Goal: Task Accomplishment & Management: Use online tool/utility

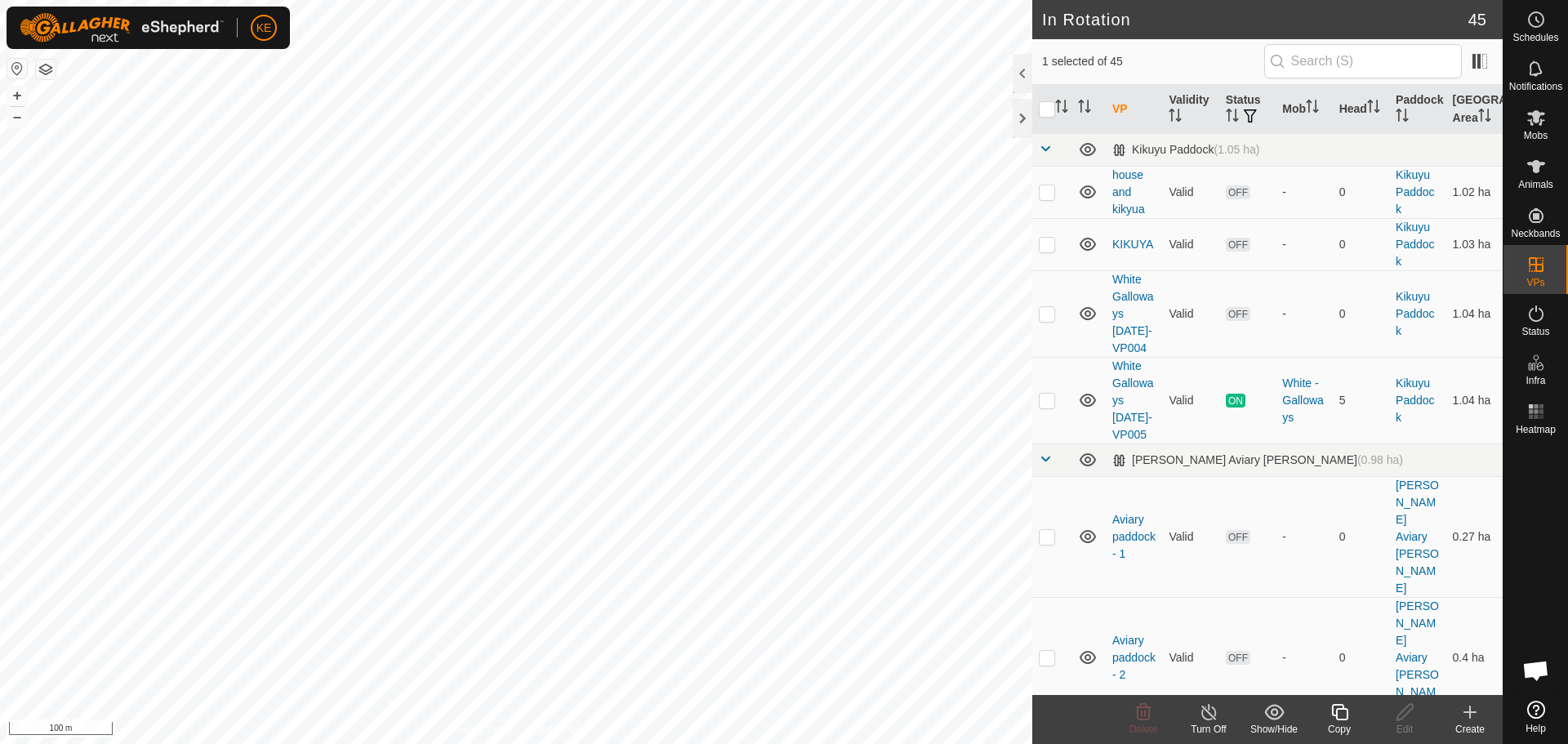
click at [1333, 712] on icon at bounding box center [1339, 712] width 16 height 16
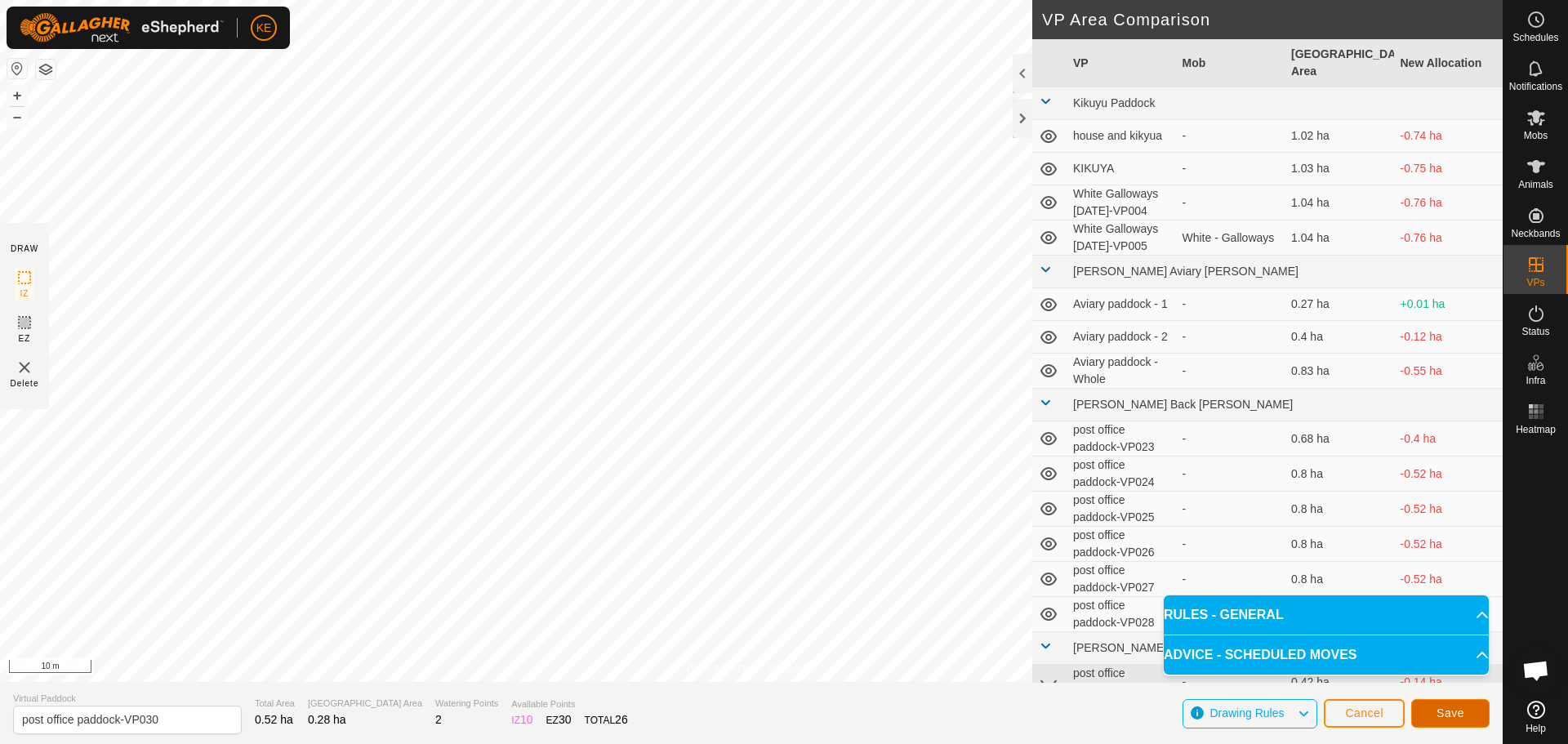
click at [1451, 714] on span "Save" at bounding box center [1451, 714] width 28 height 13
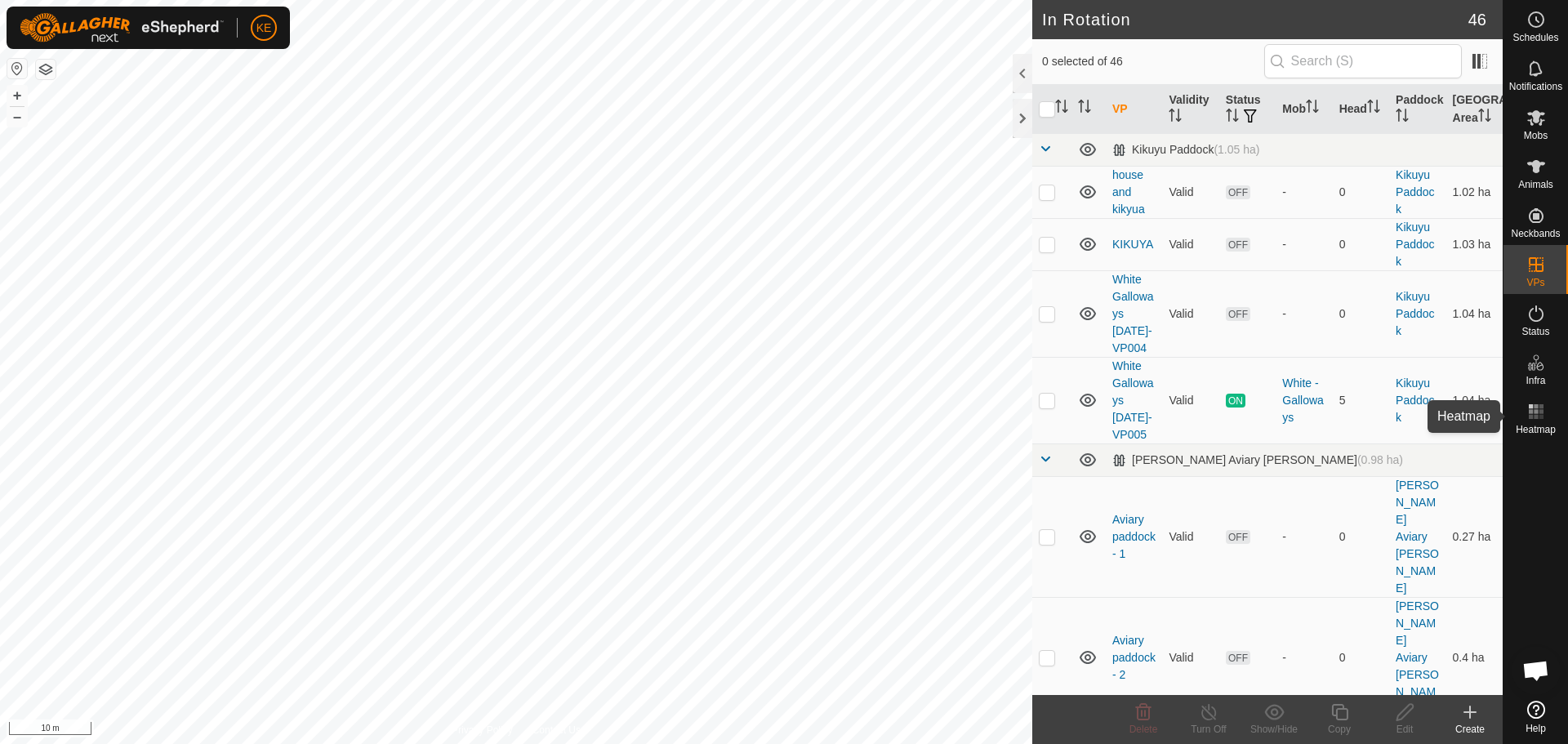
click at [1539, 415] on icon at bounding box center [1536, 411] width 19 height 19
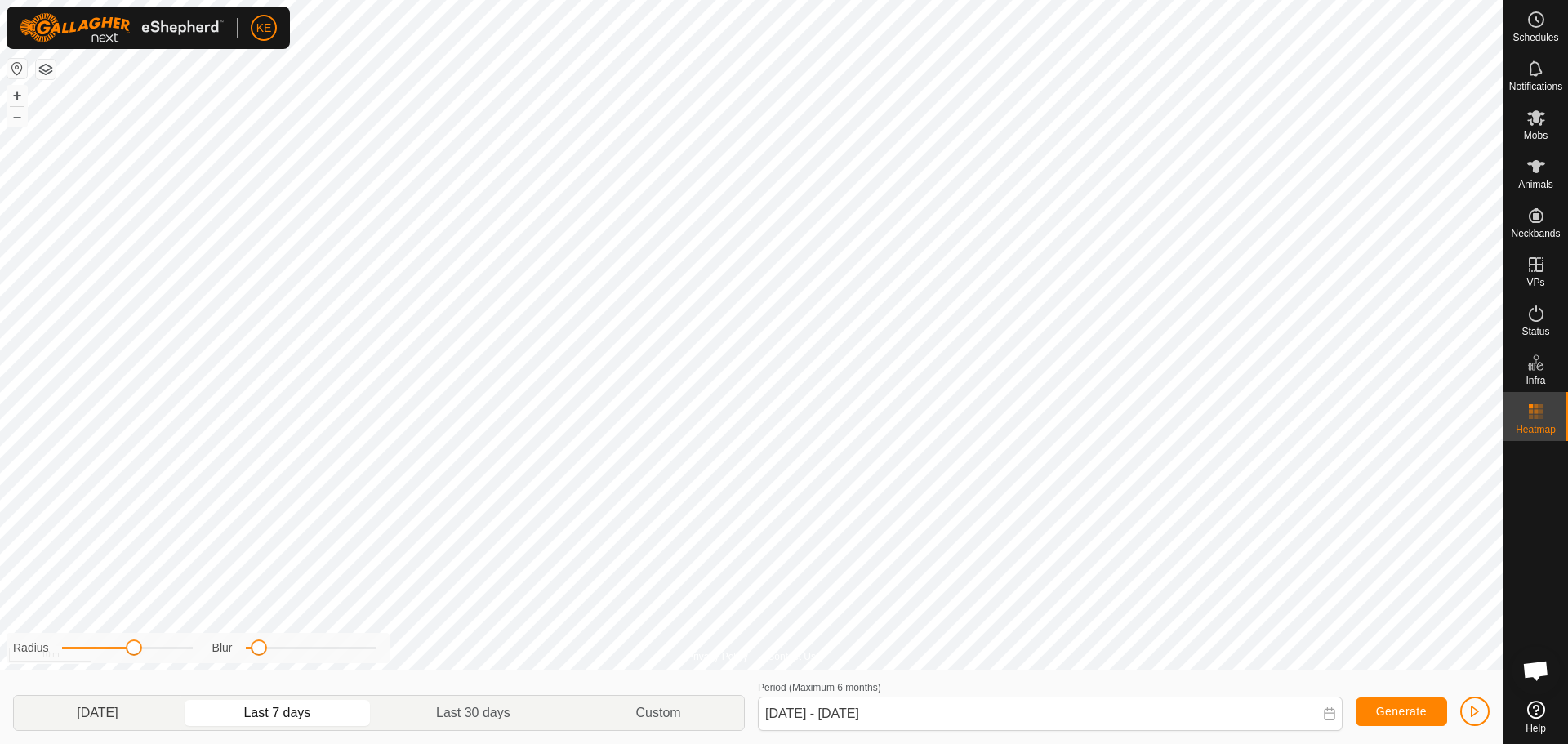
click at [96, 708] on p-togglebutton "[DATE]" at bounding box center [98, 713] width 168 height 34
click at [272, 715] on p-togglebutton "Last 7 days" at bounding box center [278, 713] width 193 height 34
click at [113, 715] on p-togglebutton "[DATE]" at bounding box center [98, 713] width 168 height 34
click at [309, 705] on p-togglebutton "Last 7 days" at bounding box center [278, 713] width 193 height 34
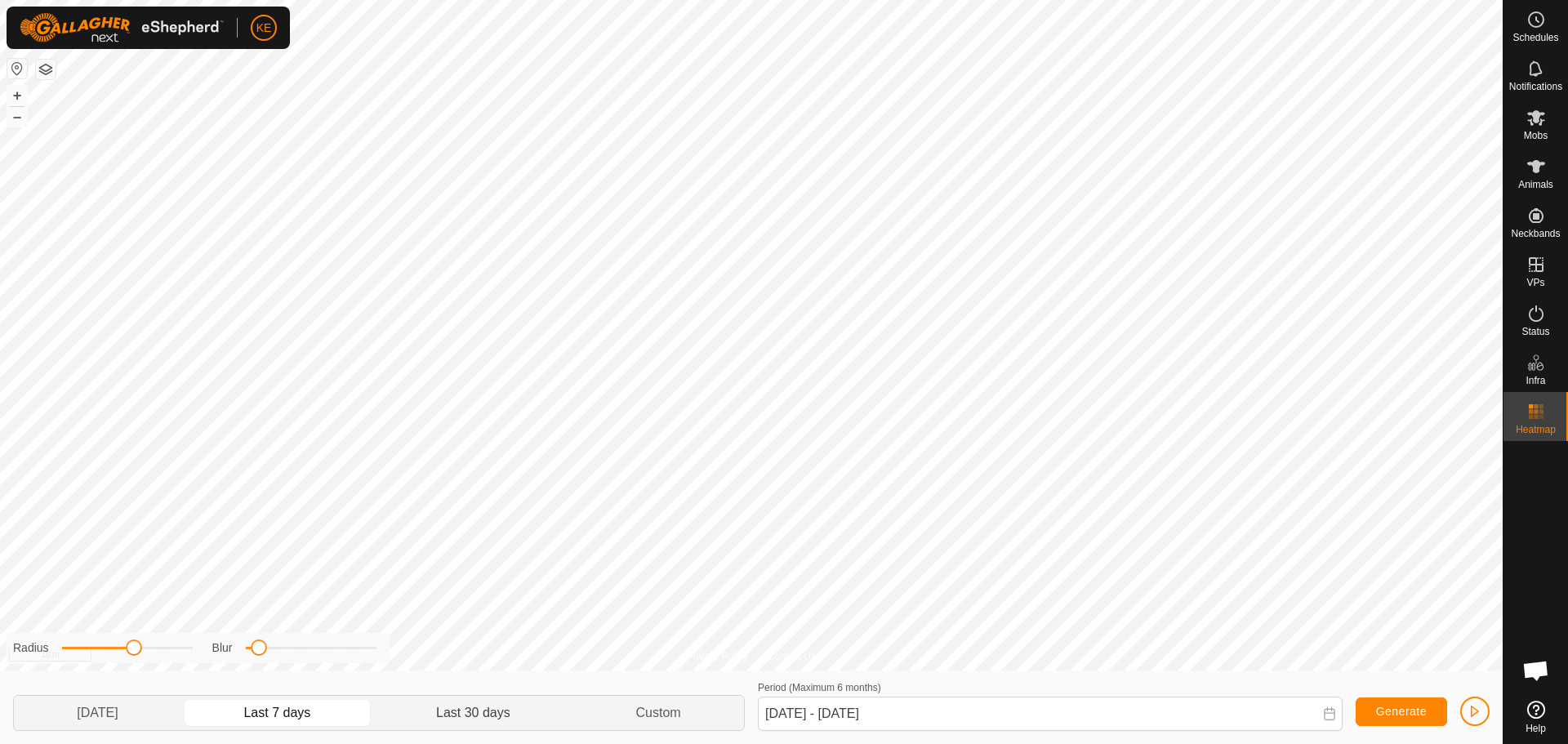
click at [472, 718] on p-togglebutton "Last 30 days" at bounding box center [474, 713] width 200 height 34
type input "[DATE] - [DATE]"
